Goal: Information Seeking & Learning: Learn about a topic

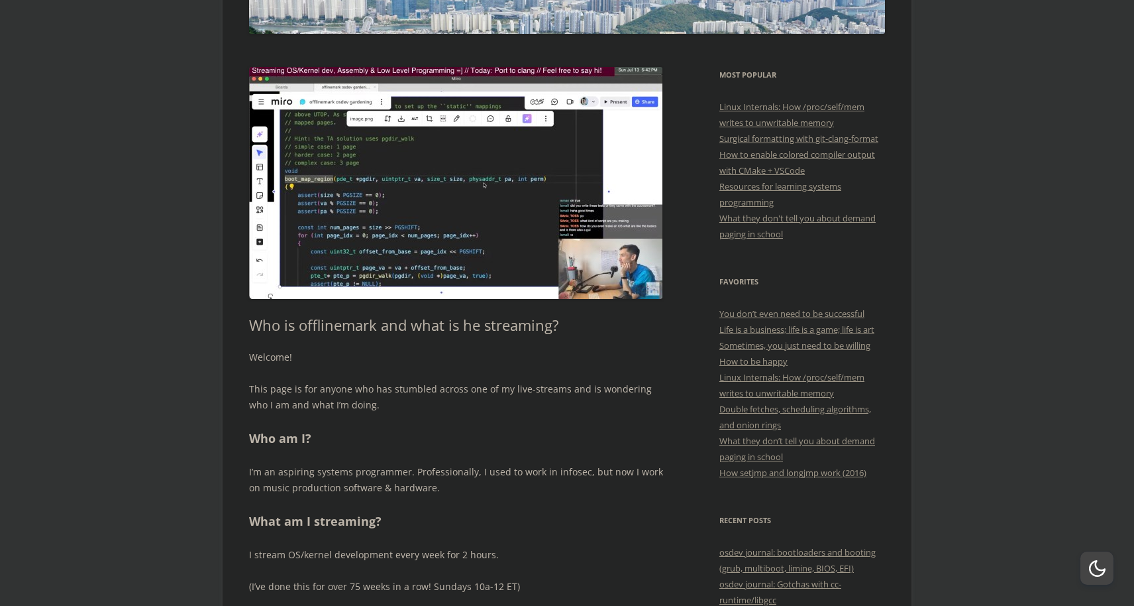
scroll to position [263, 0]
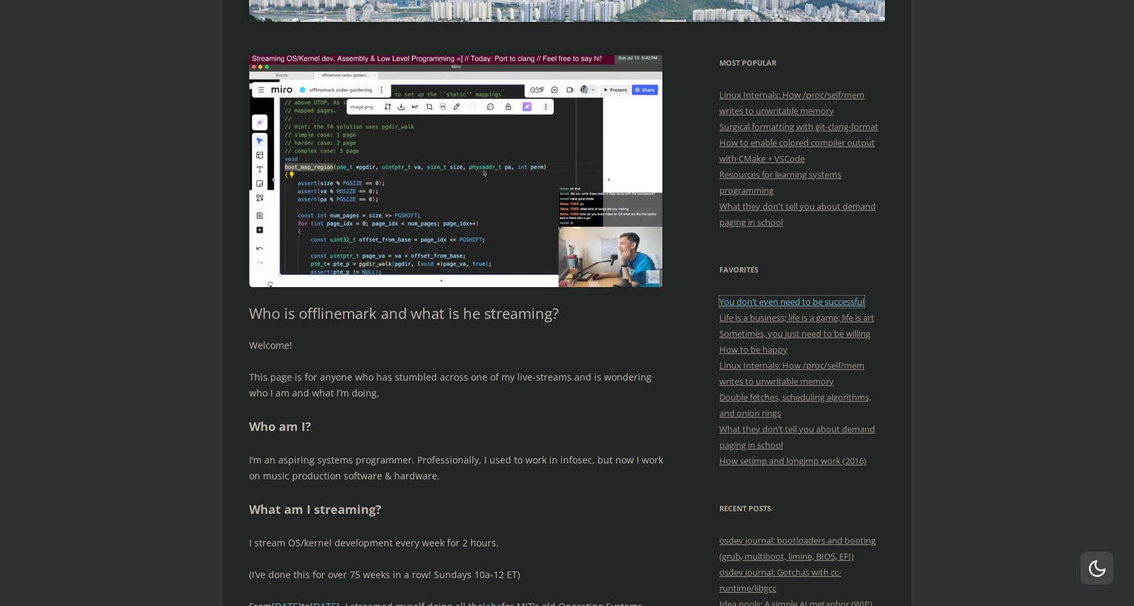
click at [823, 301] on link "You don’t even need to be successful" at bounding box center [792, 301] width 145 height 12
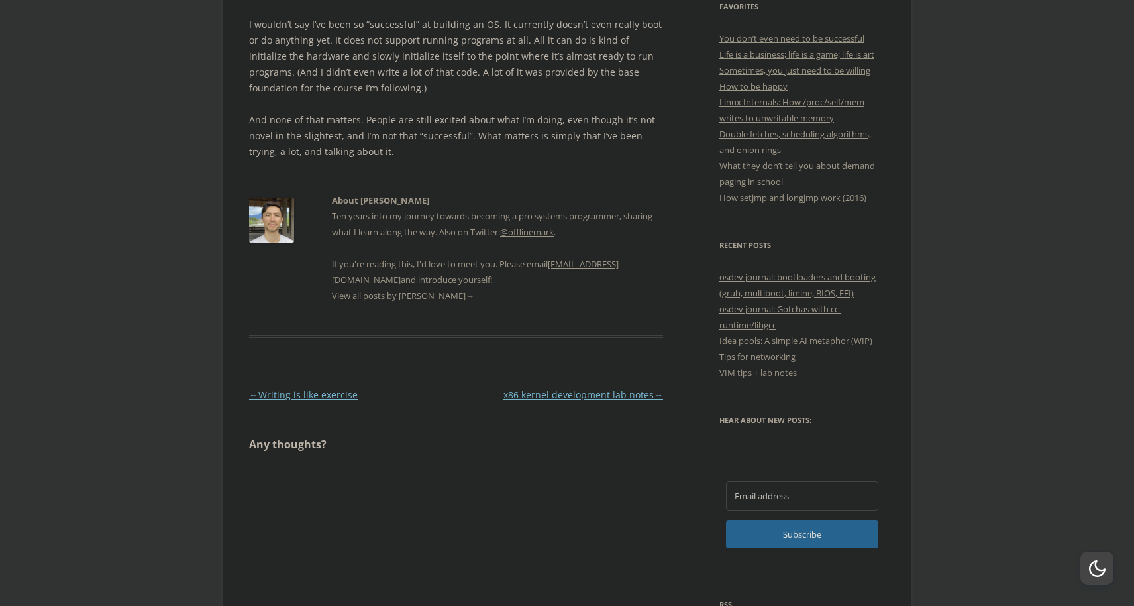
scroll to position [562, 0]
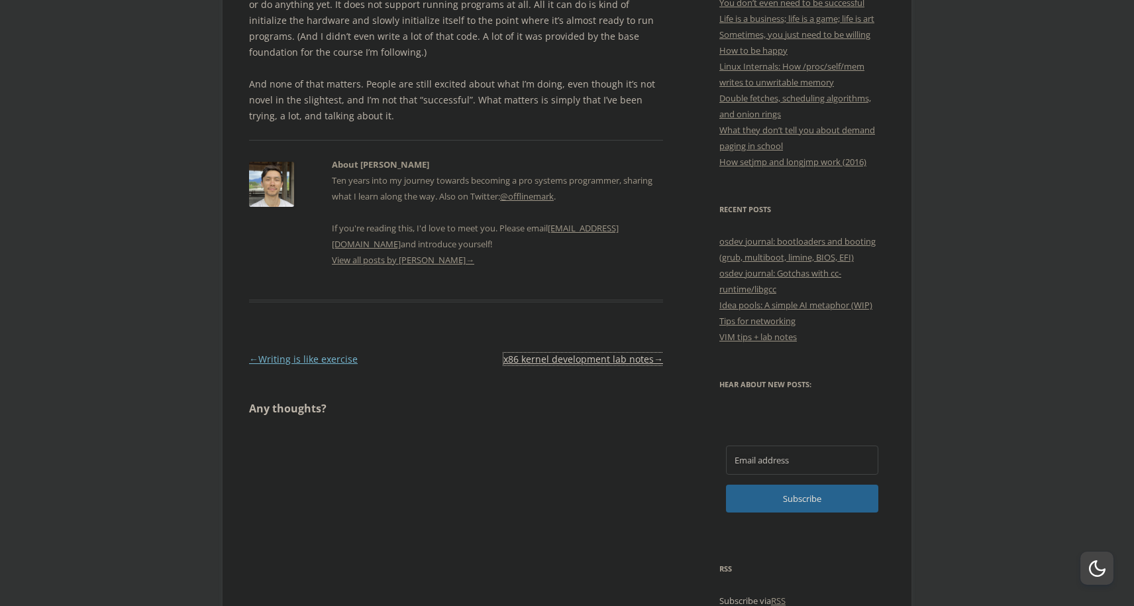
click at [627, 362] on link "x86 kernel development lab notes →" at bounding box center [584, 358] width 160 height 13
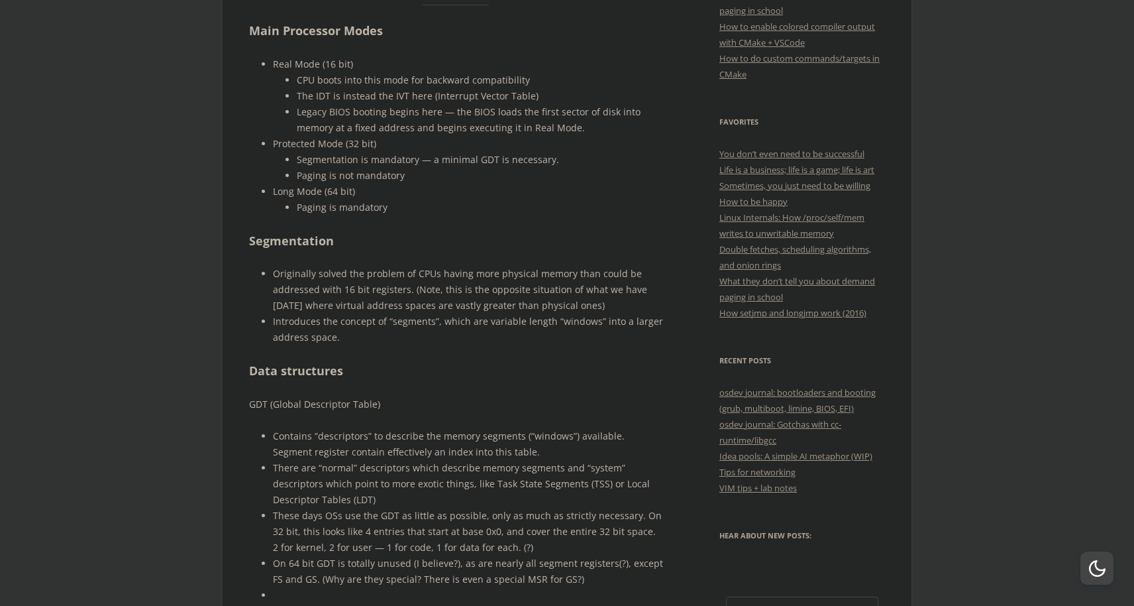
scroll to position [412, 0]
